Goal: Browse casually

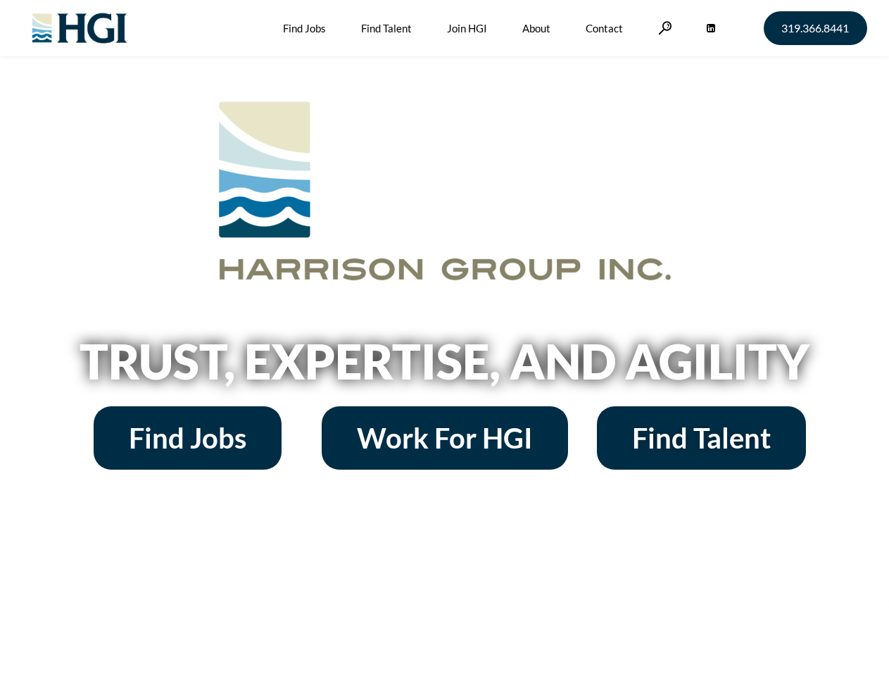
click at [444, 338] on h2 "Trust, Expertise, and Agility" at bounding box center [445, 361] width 803 height 48
click at [663, 27] on link at bounding box center [665, 27] width 14 height 13
click at [444, 366] on h2 "Trust, Expertise, and Agility" at bounding box center [445, 361] width 803 height 48
click at [444, 338] on h2 "Trust, Expertise, and Agility" at bounding box center [445, 361] width 803 height 48
click at [663, 27] on link at bounding box center [665, 27] width 14 height 13
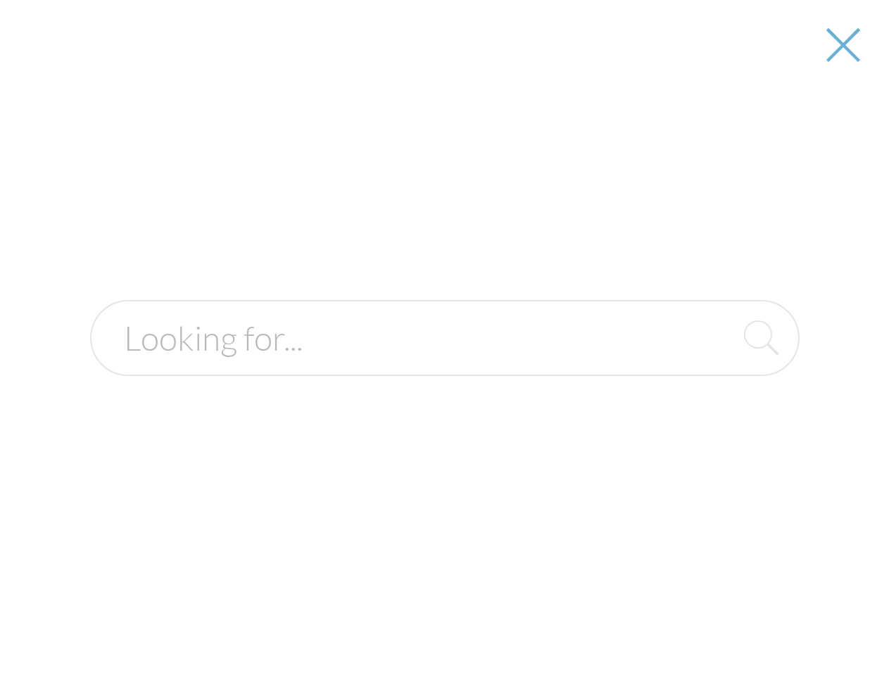
click at [444, 366] on h2 "Trust, Expertise, and Agility" at bounding box center [445, 361] width 803 height 48
